Goal: Book appointment/travel/reservation

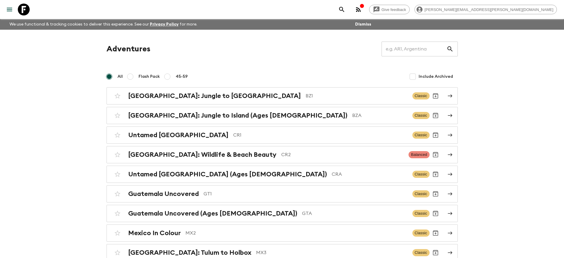
click at [186, 235] on p "MX2" at bounding box center [297, 233] width 222 height 7
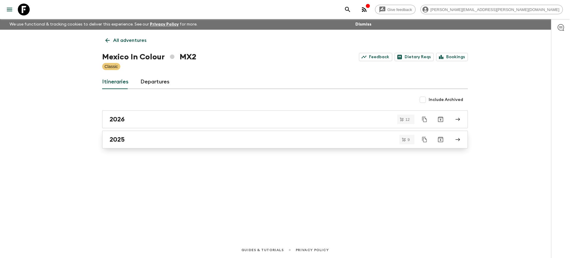
click at [125, 142] on div "2025" at bounding box center [280, 140] width 340 height 8
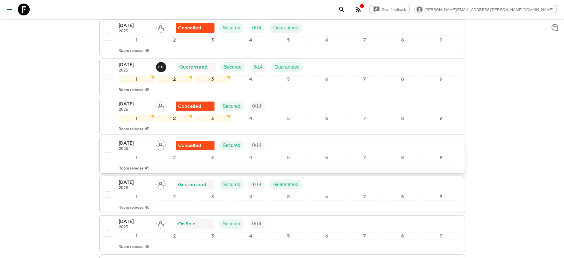
scroll to position [223, 0]
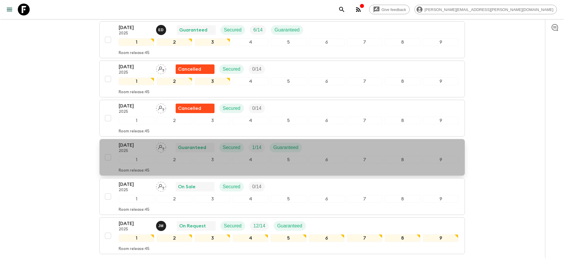
click at [134, 146] on p "[DATE]" at bounding box center [135, 145] width 33 height 7
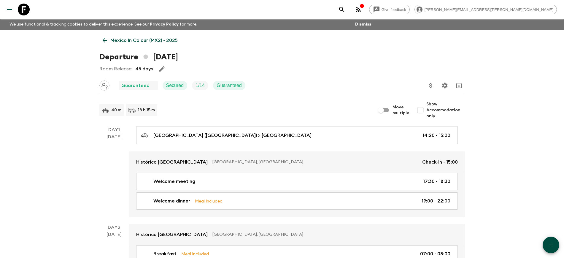
click at [423, 108] on input "Show Accommodation only" at bounding box center [421, 110] width 12 height 12
checkbox input "true"
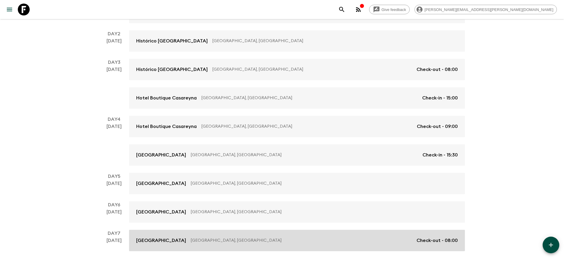
scroll to position [13, 0]
